Goal: Navigation & Orientation: Go to known website

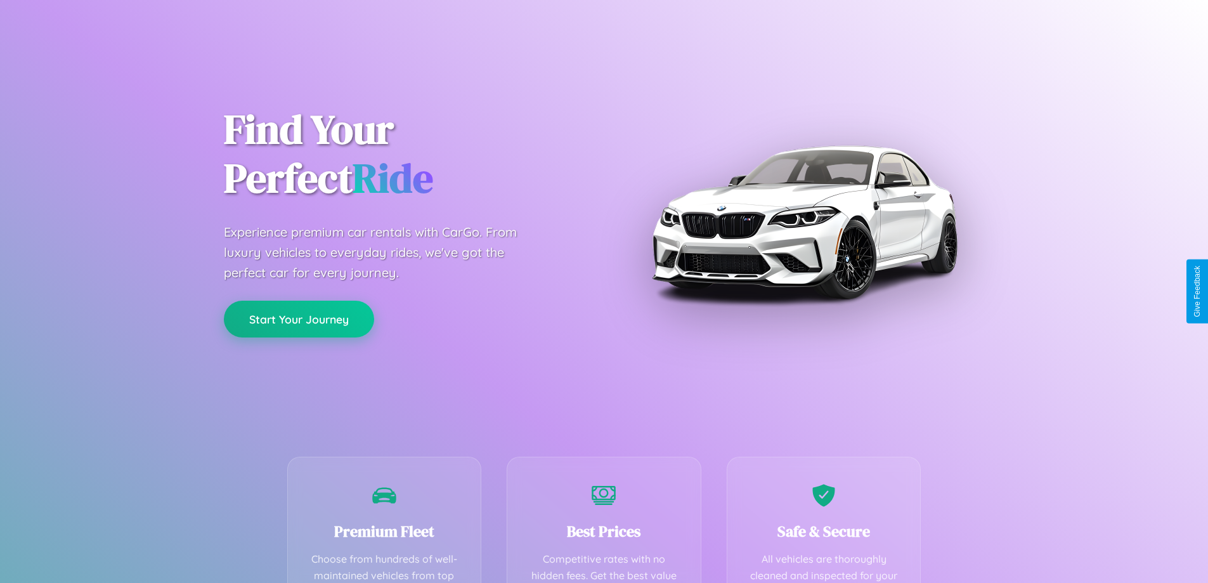
click at [299, 319] on button "Start Your Journey" at bounding box center [299, 319] width 150 height 37
click at [299, 318] on button "Start Your Journey" at bounding box center [299, 319] width 150 height 37
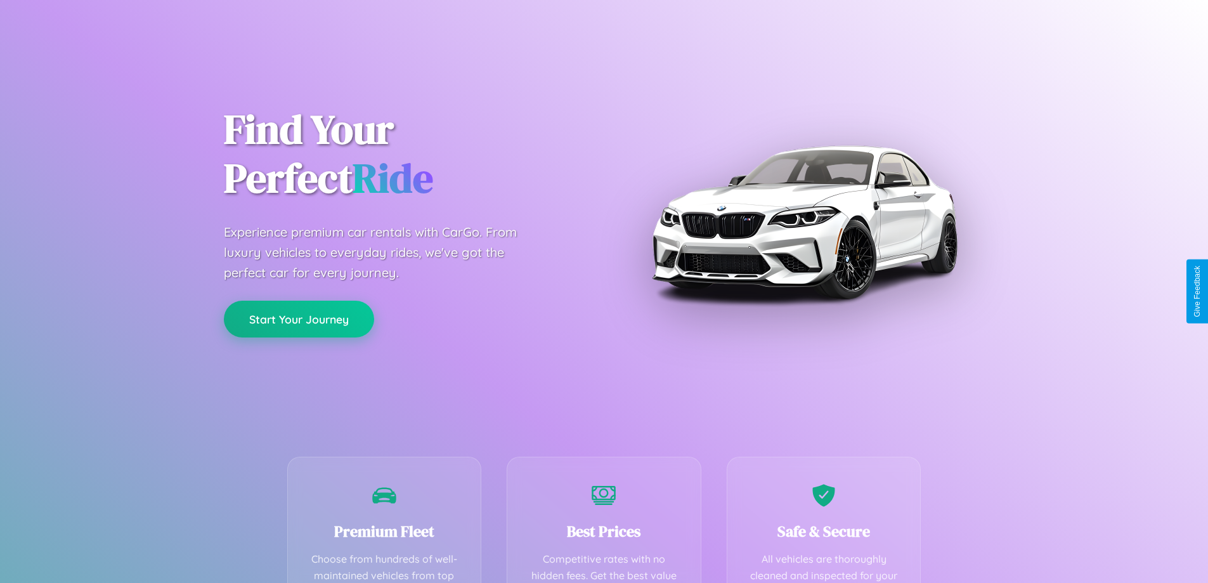
click at [299, 318] on button "Start Your Journey" at bounding box center [299, 319] width 150 height 37
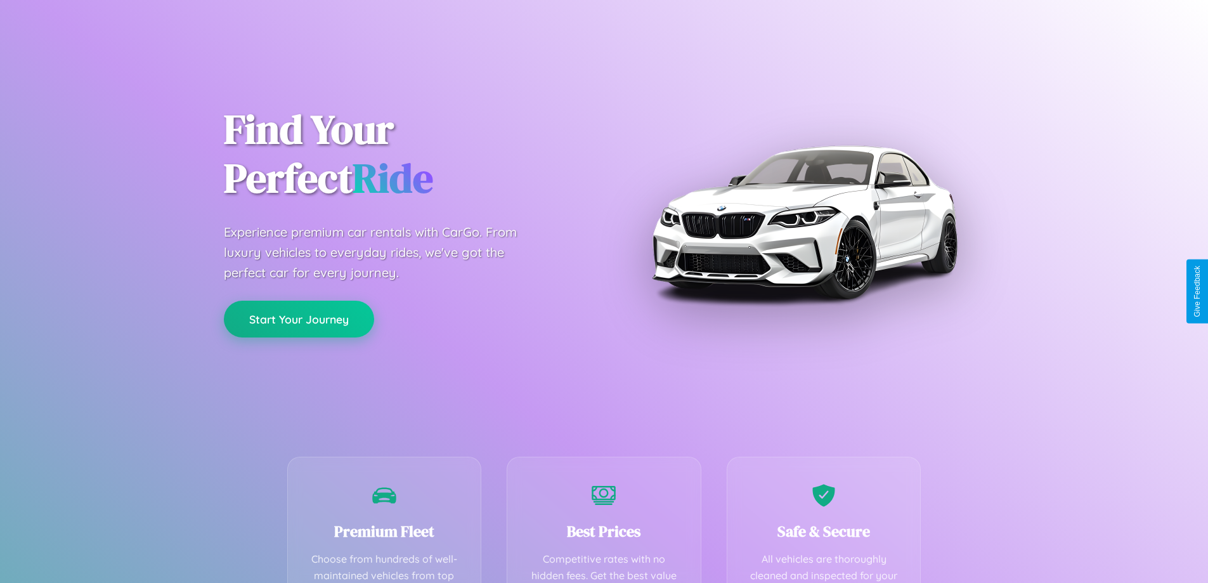
click at [299, 318] on button "Start Your Journey" at bounding box center [299, 319] width 150 height 37
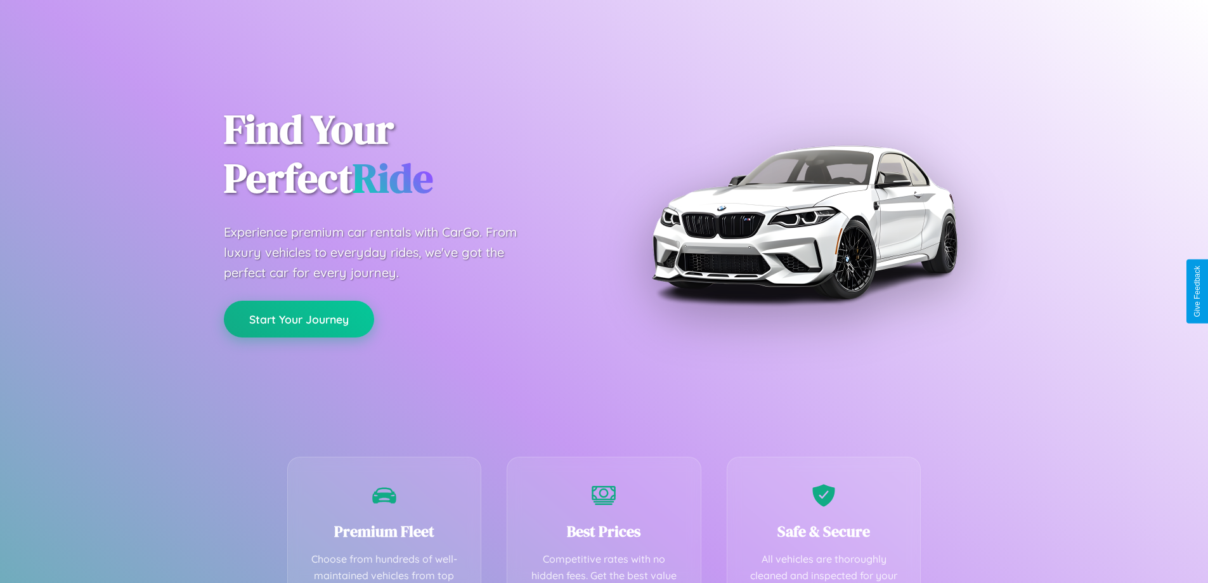
click at [299, 318] on button "Start Your Journey" at bounding box center [299, 319] width 150 height 37
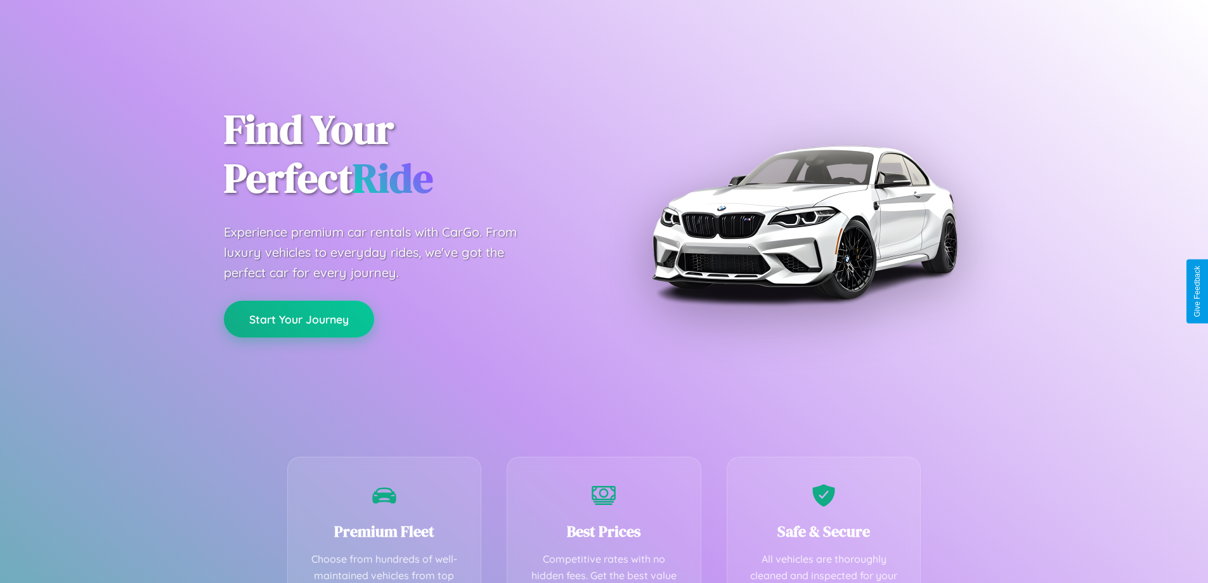
click at [299, 318] on button "Start Your Journey" at bounding box center [299, 319] width 150 height 37
